Goal: Task Accomplishment & Management: Manage account settings

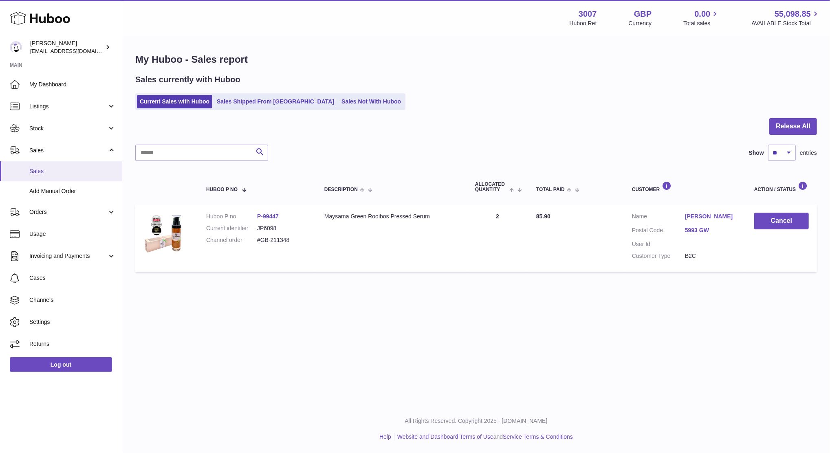
click at [44, 171] on span "Sales" at bounding box center [72, 171] width 86 height 8
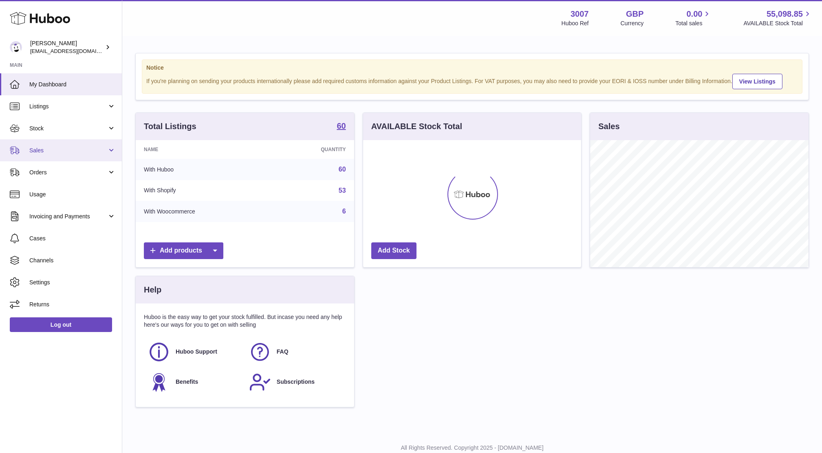
scroll to position [127, 218]
click at [35, 154] on link "Sales" at bounding box center [61, 150] width 122 height 22
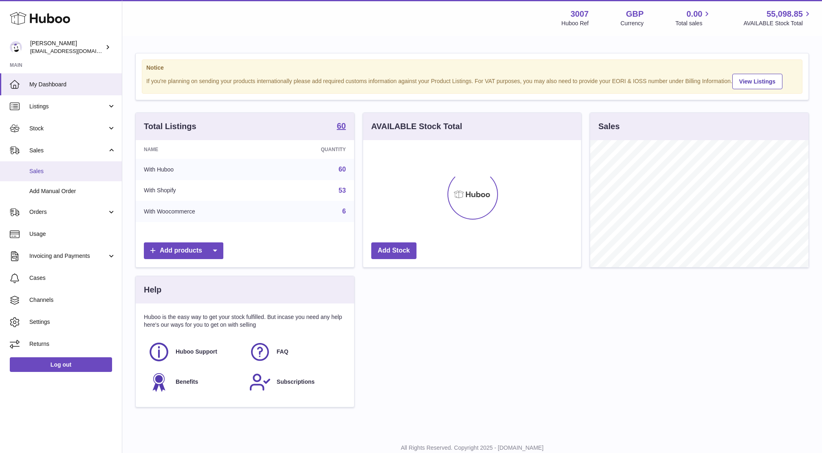
click at [42, 171] on span "Sales" at bounding box center [72, 171] width 86 height 8
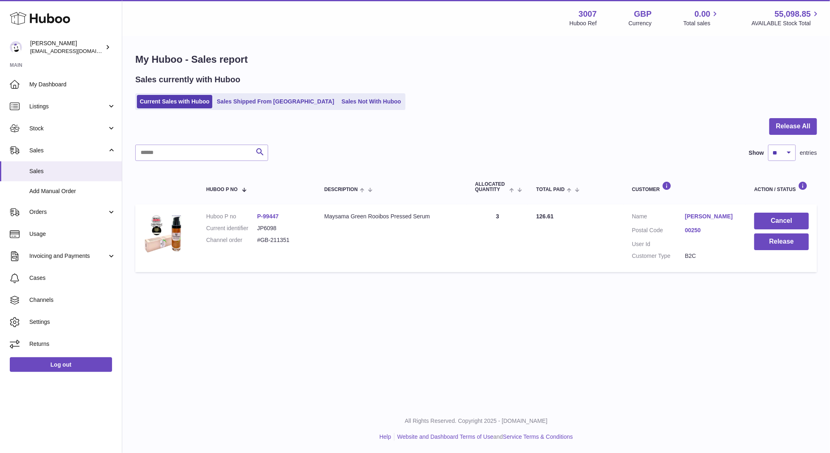
click at [777, 251] on td "Cancel Release" at bounding box center [781, 239] width 71 height 68
click at [769, 242] on button "Release" at bounding box center [781, 241] width 55 height 17
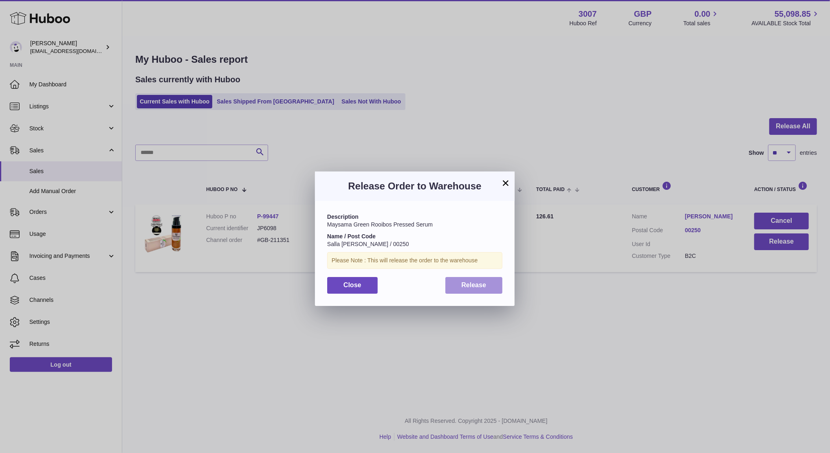
click at [480, 289] on button "Release" at bounding box center [473, 285] width 57 height 17
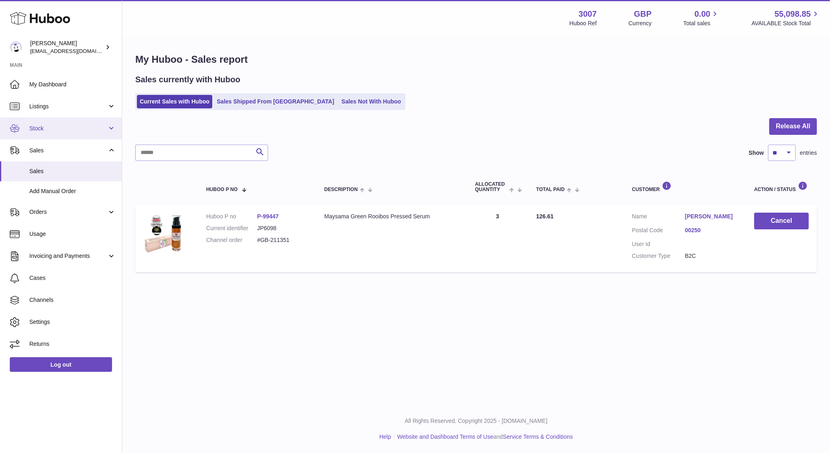
click at [55, 125] on span "Stock" at bounding box center [68, 129] width 78 height 8
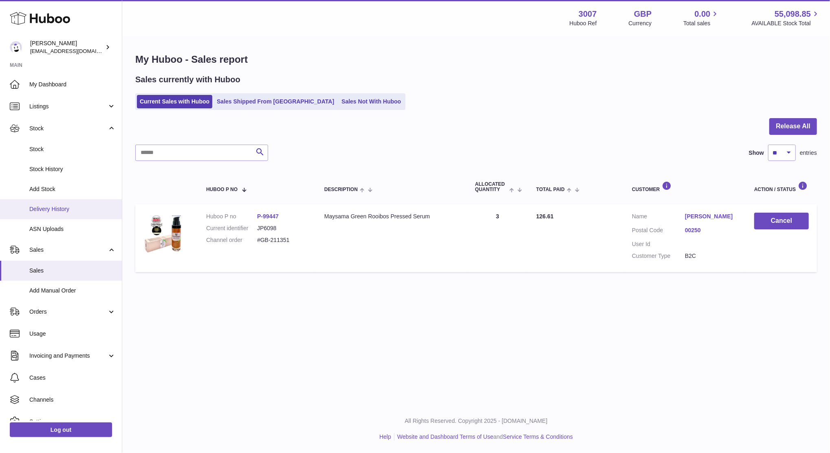
click at [56, 214] on link "Delivery History" at bounding box center [61, 209] width 122 height 20
click at [339, 107] on link "Sales Not With Huboo" at bounding box center [371, 101] width 65 height 13
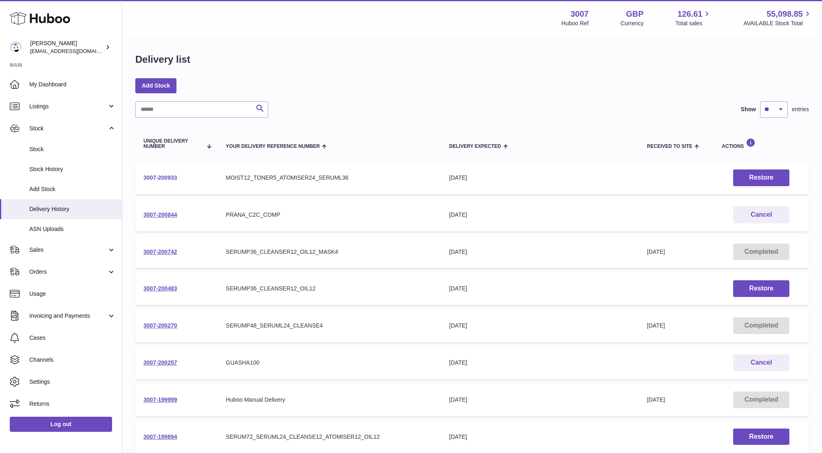
click at [154, 178] on link "3007-200933" at bounding box center [160, 177] width 34 height 7
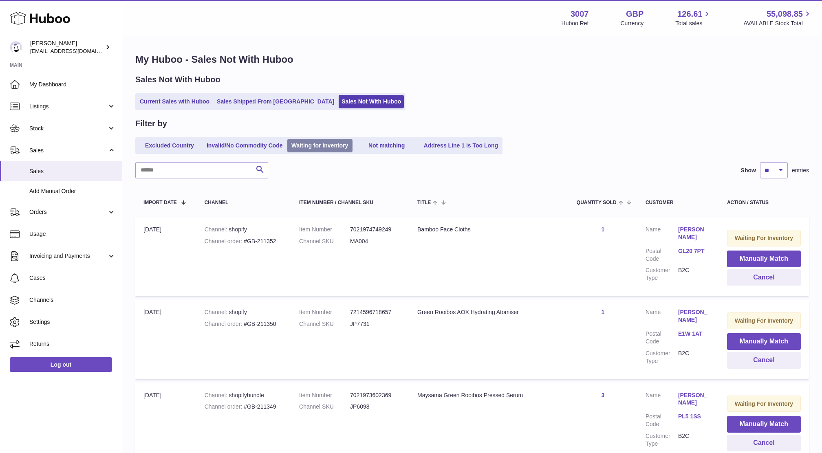
click at [330, 141] on link "Waiting for Inventory" at bounding box center [319, 145] width 65 height 13
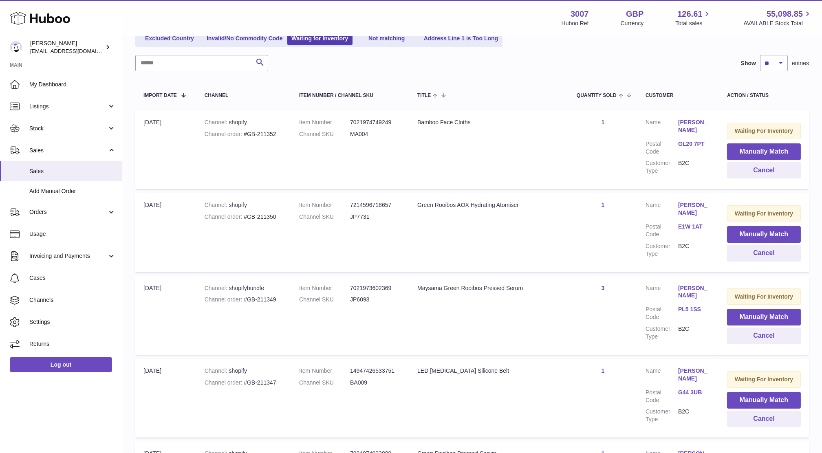
scroll to position [115, 0]
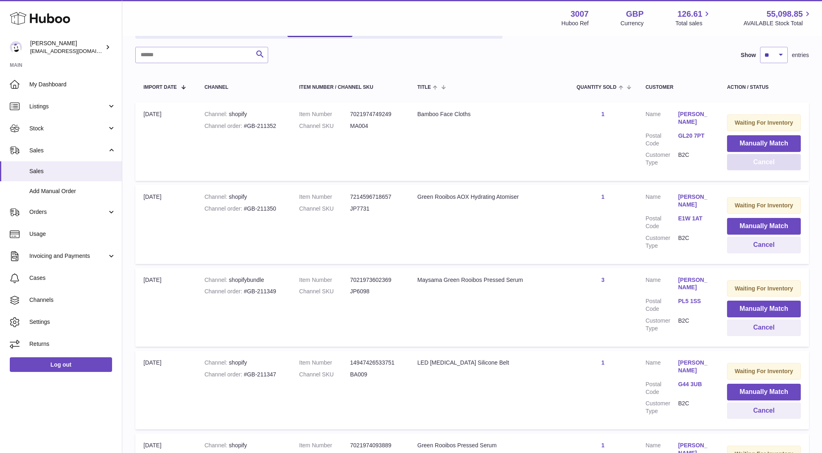
click at [757, 161] on button "Cancel" at bounding box center [764, 162] width 74 height 17
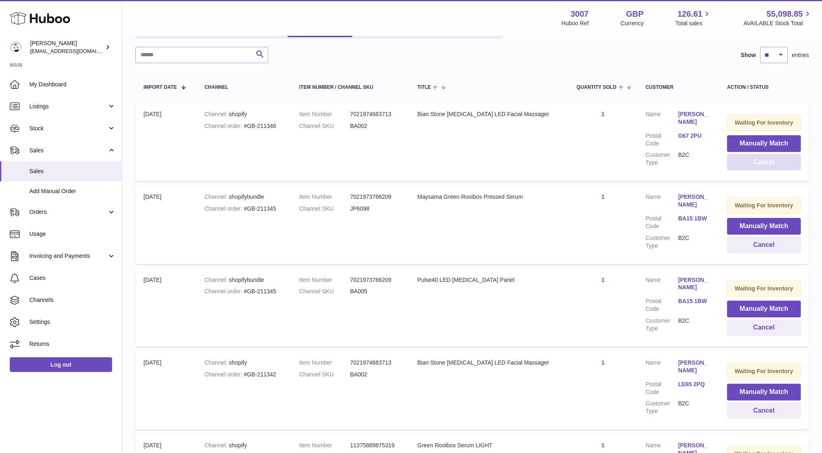
click at [757, 161] on button "Cancel" at bounding box center [764, 162] width 74 height 17
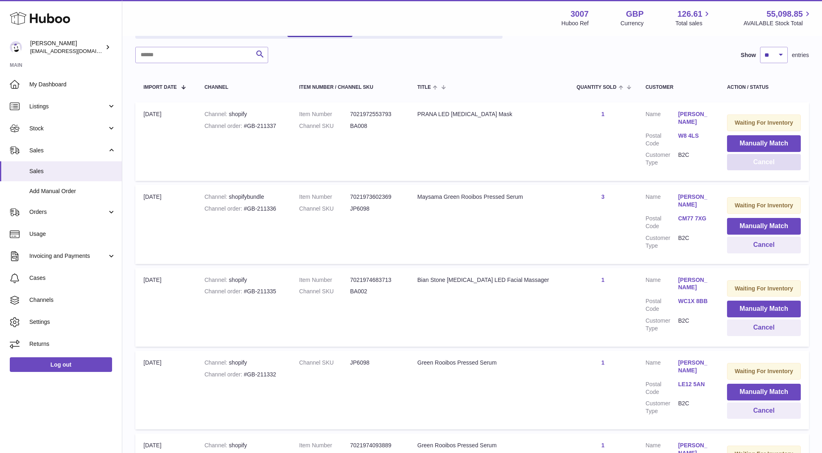
click at [757, 161] on button "Cancel" at bounding box center [764, 162] width 74 height 17
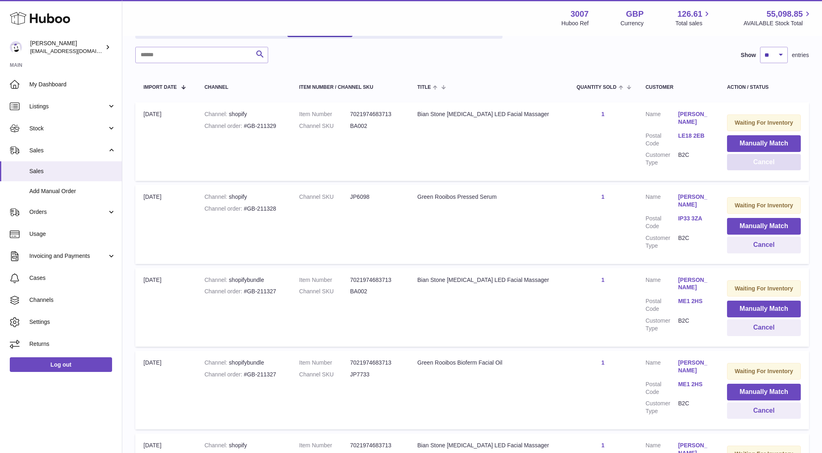
click at [757, 161] on button "Cancel" at bounding box center [764, 162] width 74 height 17
click at [746, 161] on button "Cancel" at bounding box center [764, 162] width 74 height 17
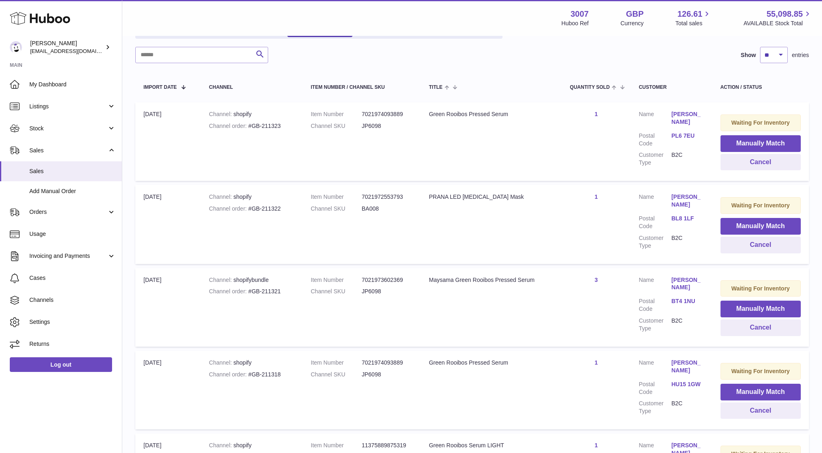
click at [684, 134] on link "PL6 7EU" at bounding box center [687, 136] width 33 height 8
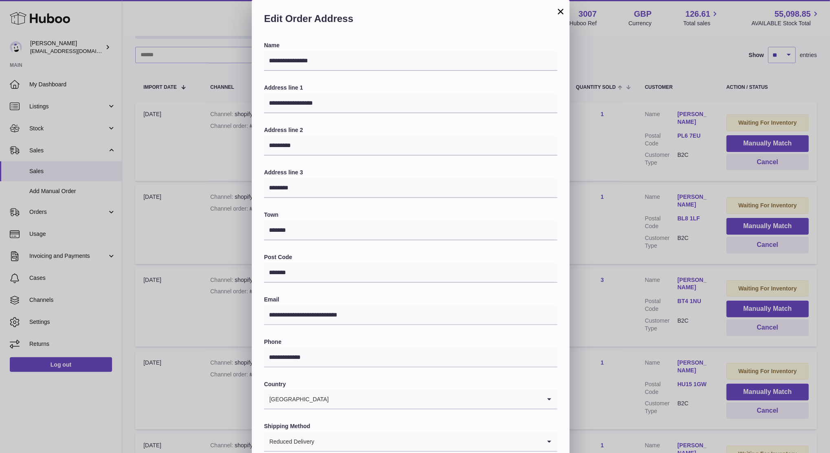
click at [660, 81] on div "**********" at bounding box center [415, 244] width 830 height 489
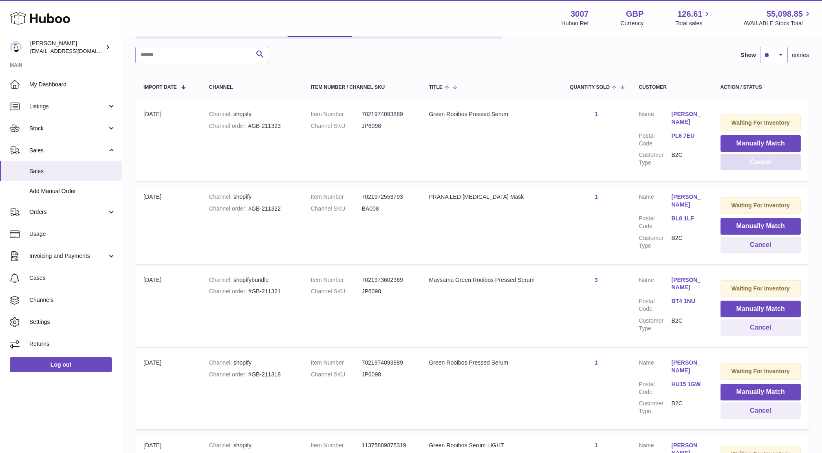
click at [741, 158] on button "Cancel" at bounding box center [760, 162] width 81 height 17
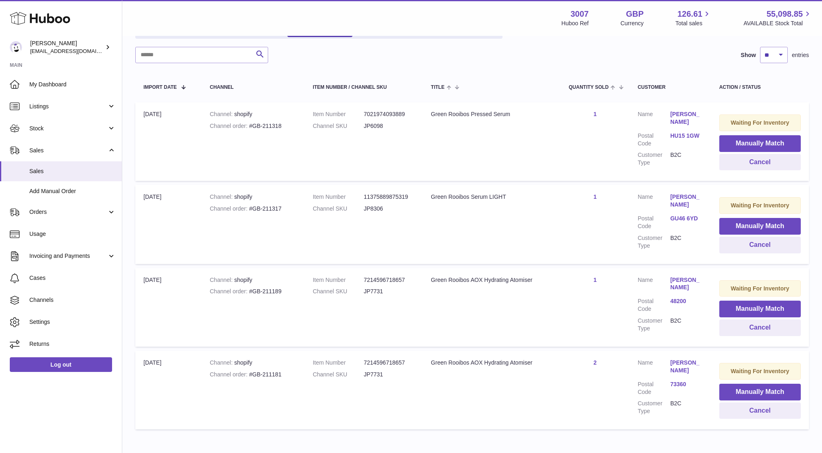
click at [691, 132] on link "HU15 1GW" at bounding box center [686, 136] width 33 height 8
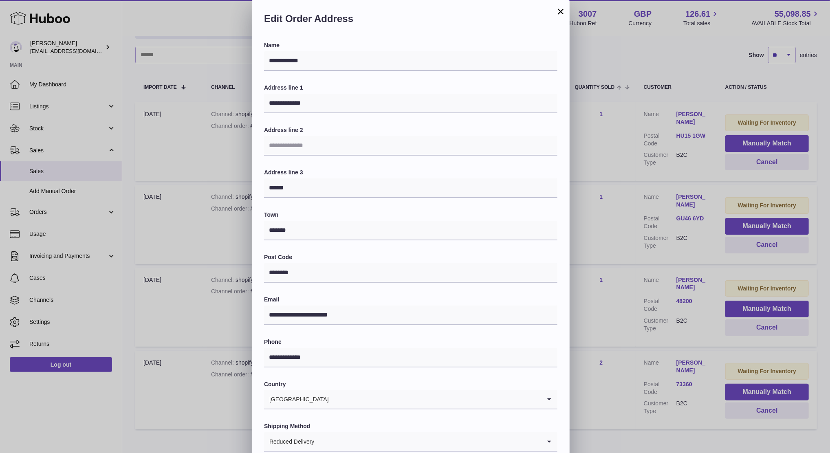
click at [606, 121] on div "**********" at bounding box center [415, 244] width 830 height 489
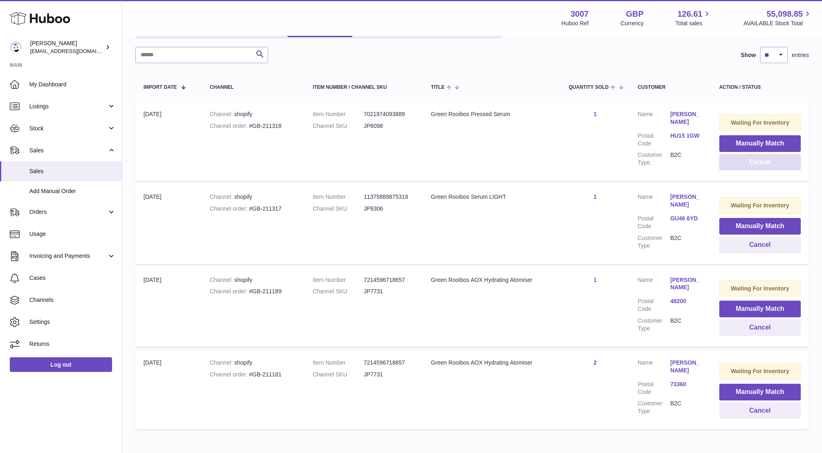
click at [776, 167] on button "Cancel" at bounding box center [759, 162] width 81 height 17
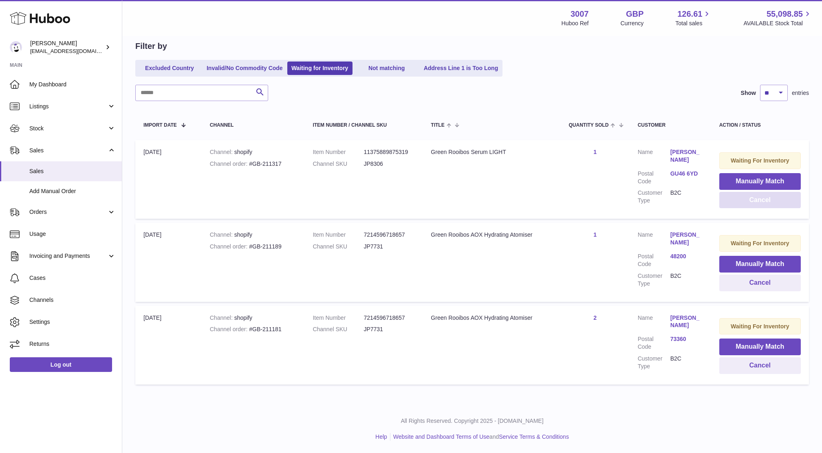
scroll to position [76, 0]
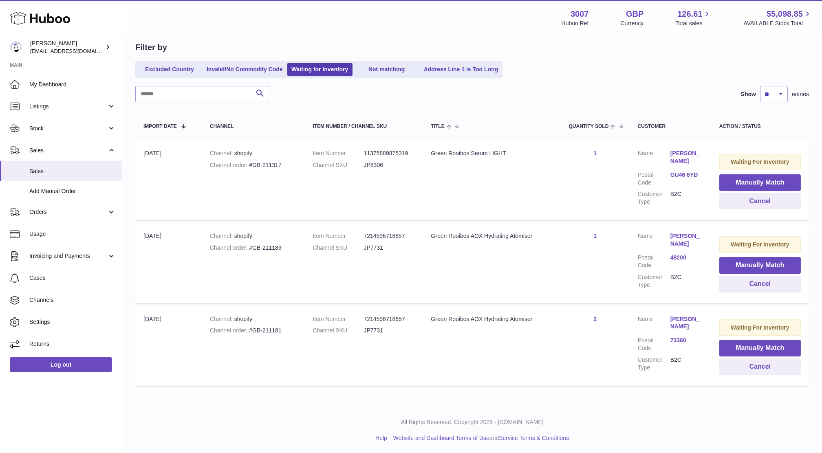
click at [681, 174] on link "GU46 6YD" at bounding box center [686, 175] width 33 height 8
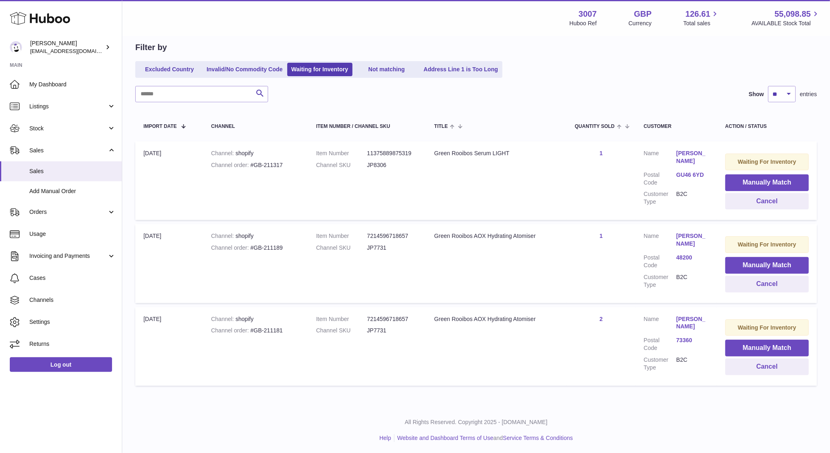
click at [681, 174] on div at bounding box center [415, 226] width 830 height 453
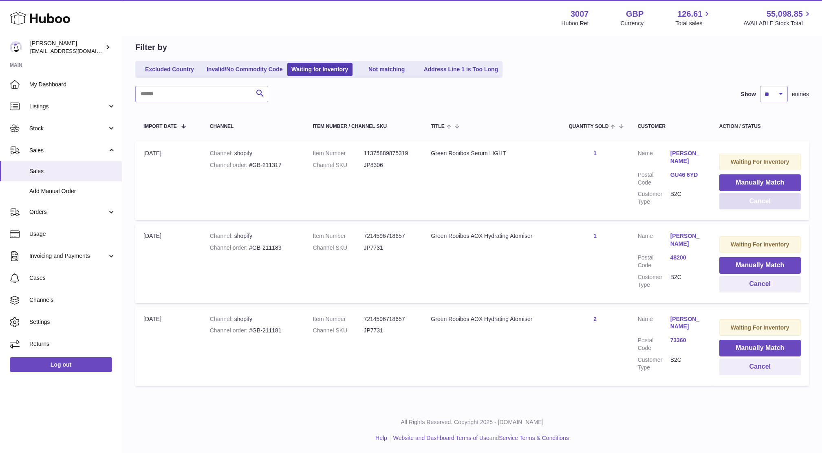
click at [761, 209] on button "Cancel" at bounding box center [759, 201] width 81 height 17
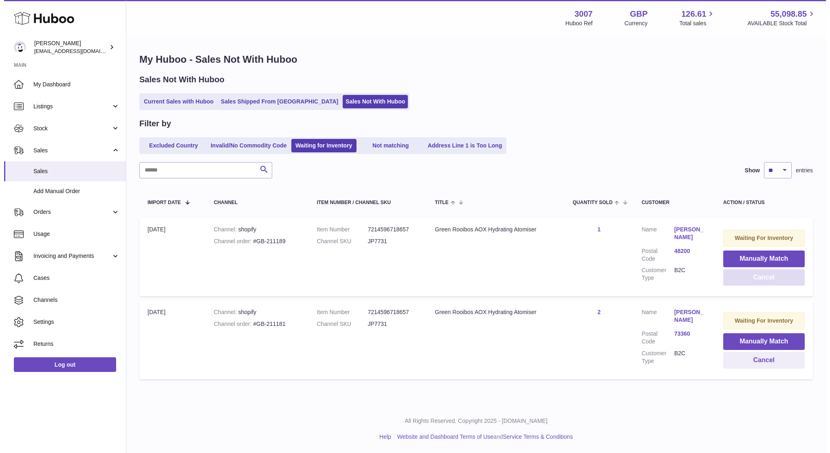
scroll to position [0, 0]
